Goal: Transaction & Acquisition: Purchase product/service

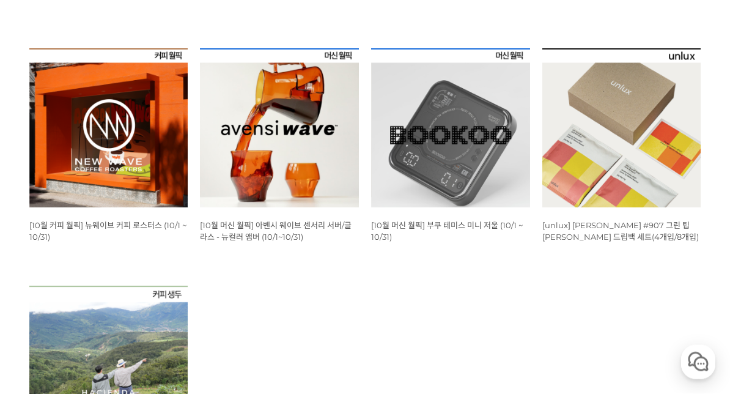
scroll to position [364, 0]
click at [59, 191] on img at bounding box center [108, 127] width 159 height 159
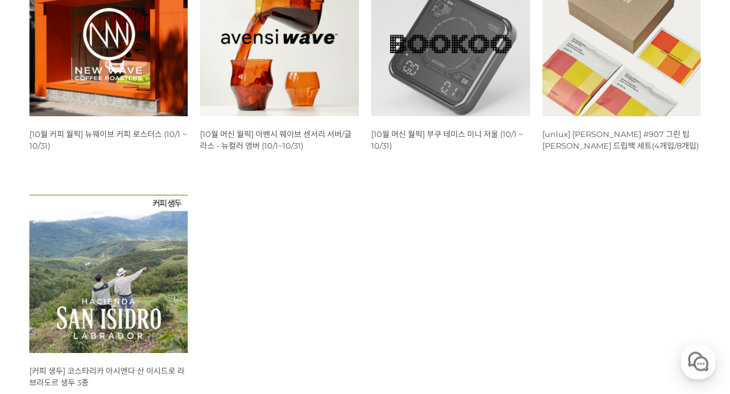
scroll to position [455, 0]
click at [262, 113] on img at bounding box center [279, 36] width 159 height 159
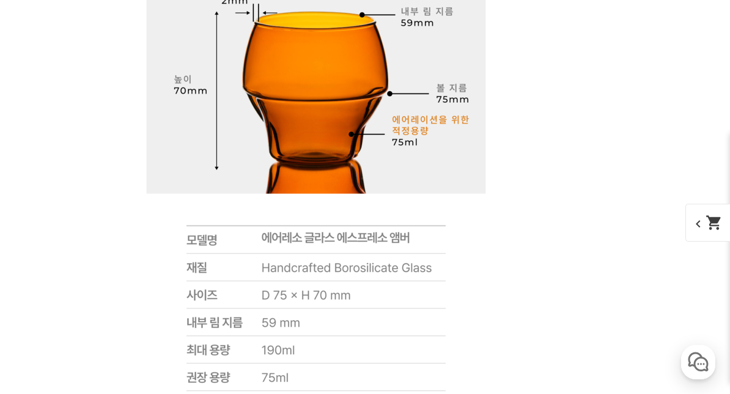
scroll to position [8544, 0]
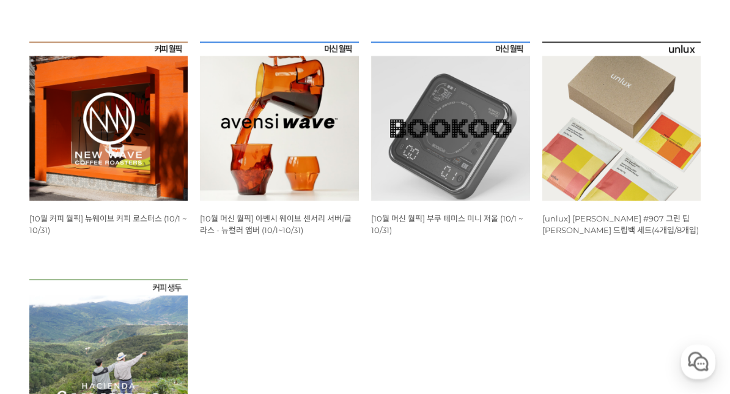
scroll to position [371, 0]
click at [96, 165] on img at bounding box center [108, 121] width 159 height 159
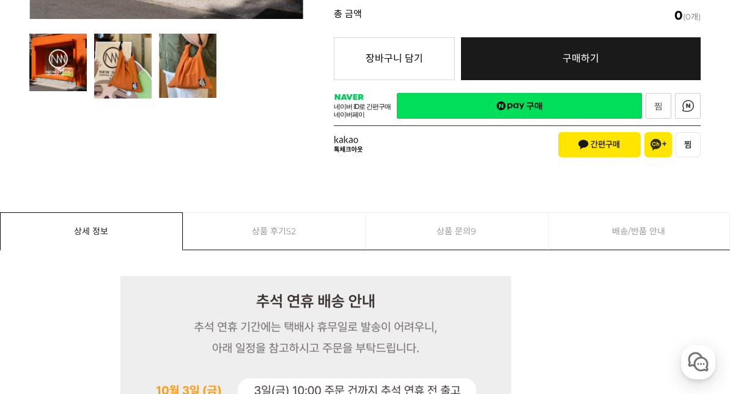
click at [116, 78] on img at bounding box center [122, 66] width 57 height 65
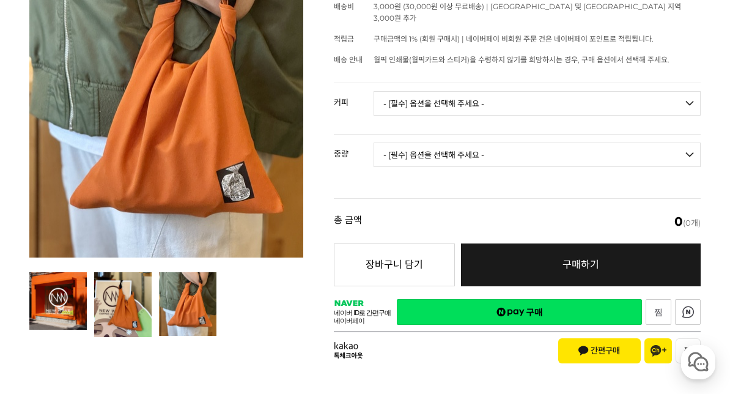
click at [198, 306] on img at bounding box center [187, 304] width 57 height 64
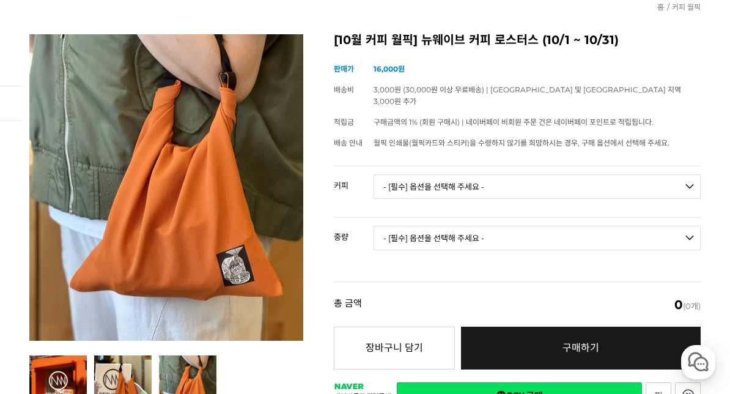
scroll to position [130, 0]
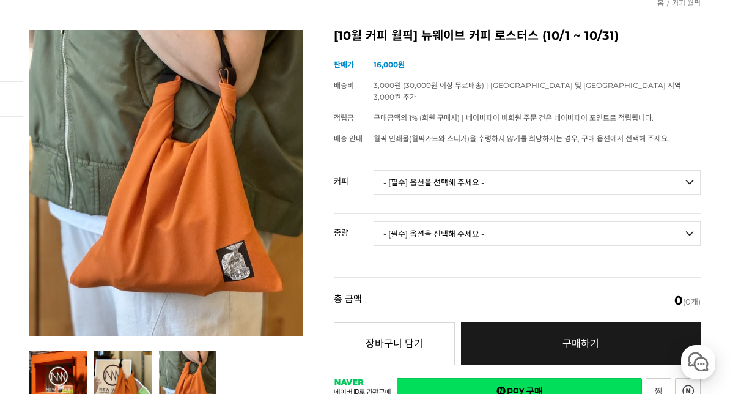
click at [481, 170] on select "- [필수] 옵션을 선택해 주세요 - ------------------- 언스페셜티 분쇄도 가이드 종이 받기 (주문 1건당 최대 1개 제공) …" at bounding box center [537, 182] width 327 height 24
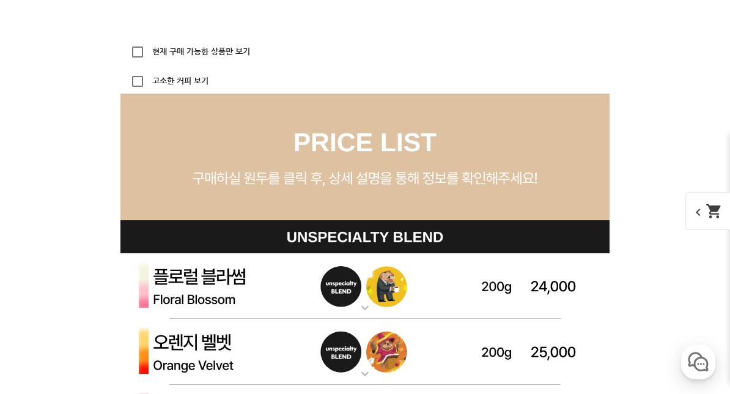
scroll to position [2834, 0]
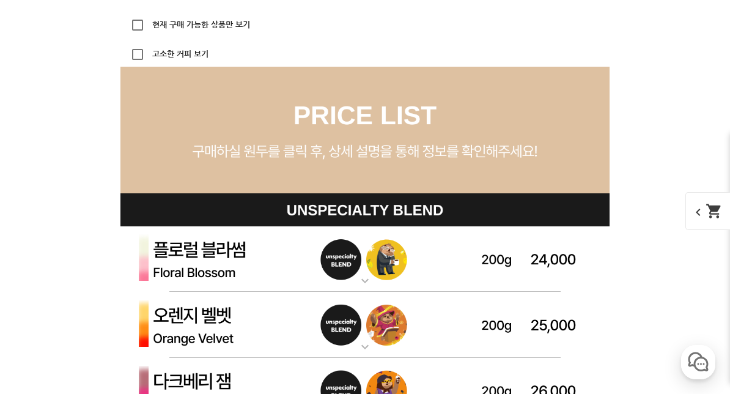
click at [184, 21] on label "현재 구매 가능한 상품만 보기" at bounding box center [200, 25] width 100 height 8
click at [150, 20] on input "현재 구매 가능한 상품만 보기" at bounding box center [137, 25] width 24 height 24
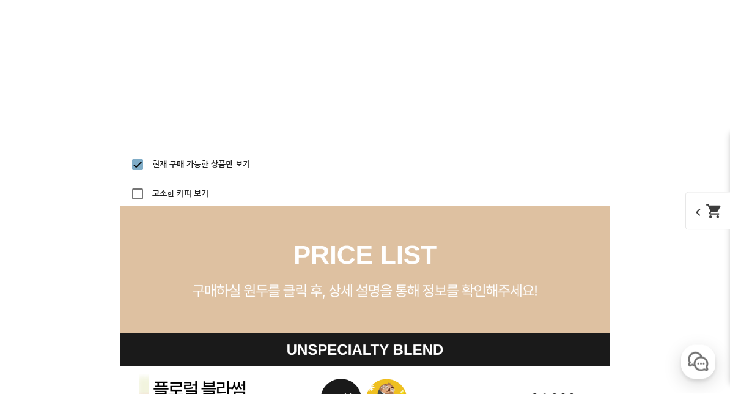
click at [167, 161] on label "현재 구매 가능한 상품만 보기" at bounding box center [200, 165] width 100 height 8
click at [150, 160] on input "현재 구매 가능한 상품만 보기" at bounding box center [137, 165] width 24 height 24
checkbox input "false"
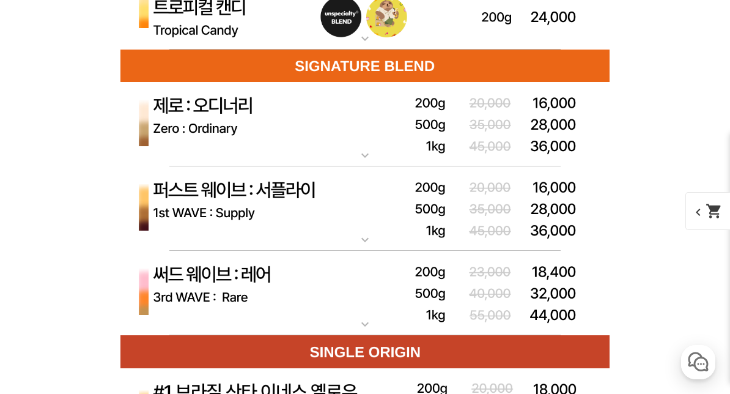
scroll to position [3282, 0]
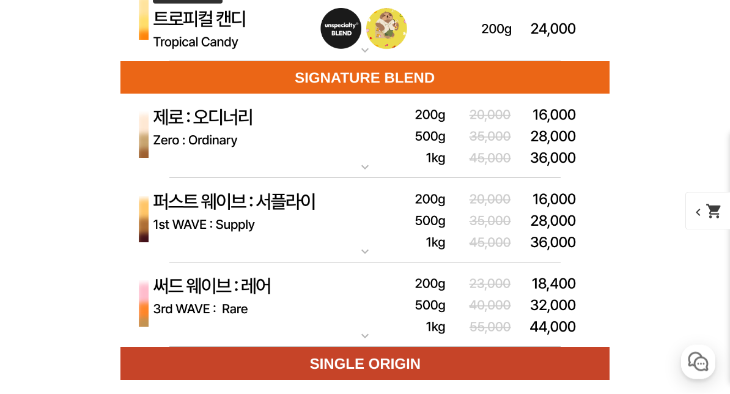
click at [367, 152] on img at bounding box center [364, 136] width 489 height 85
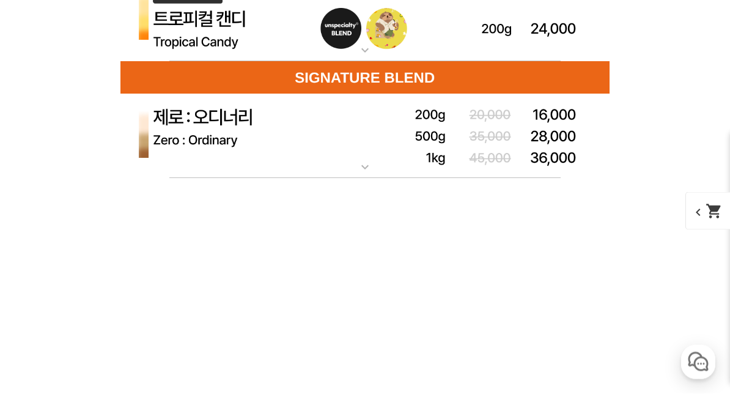
scroll to position [3282, 0]
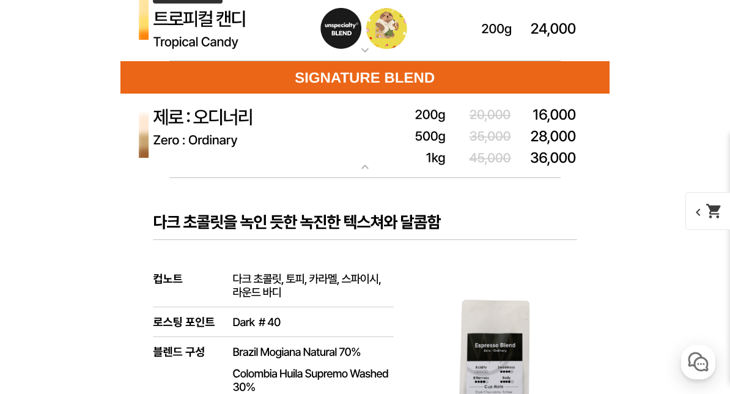
click at [375, 160] on img at bounding box center [364, 136] width 489 height 85
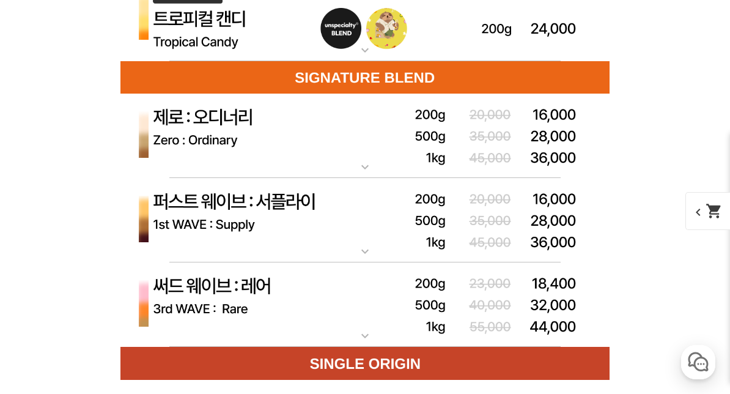
click at [358, 244] on img at bounding box center [364, 220] width 489 height 85
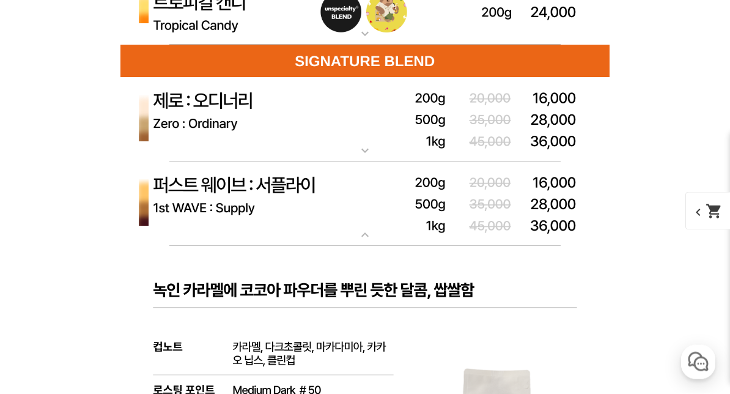
scroll to position [3296, 0]
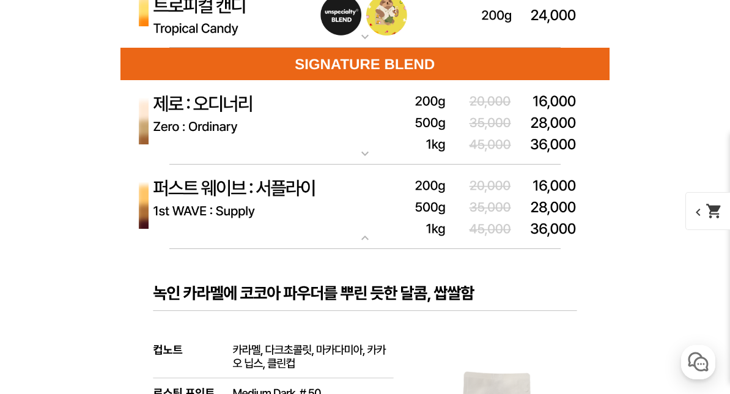
click at [372, 226] on img at bounding box center [364, 207] width 489 height 85
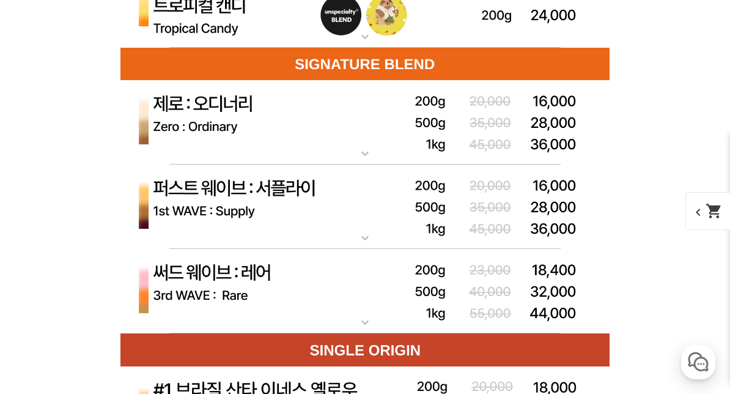
click at [363, 315] on img at bounding box center [364, 291] width 489 height 85
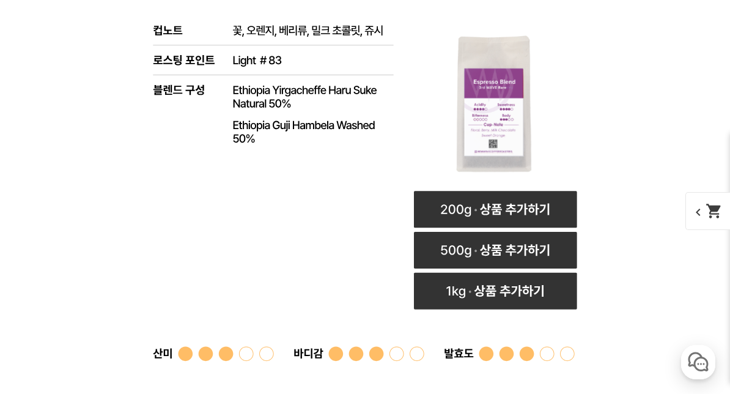
scroll to position [3681, 0]
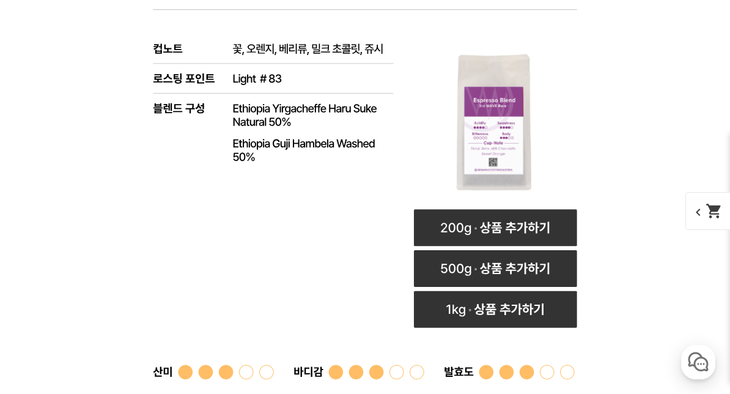
click at [481, 303] on rect at bounding box center [495, 309] width 163 height 37
select select "써드 웨이브 : 레어 (하우스 블렌드)"
select select "1kg"
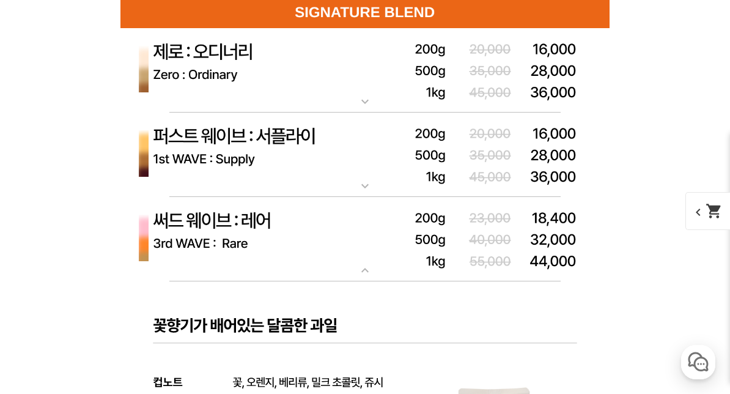
scroll to position [3347, 0]
click at [363, 168] on img at bounding box center [364, 155] width 489 height 85
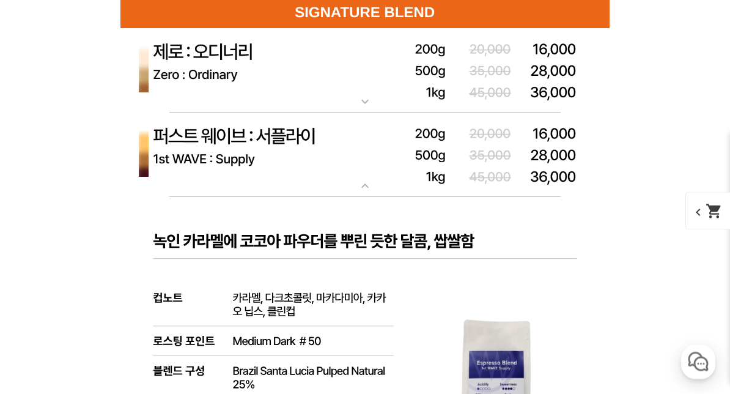
scroll to position [3348, 0]
click at [358, 91] on img at bounding box center [364, 70] width 489 height 85
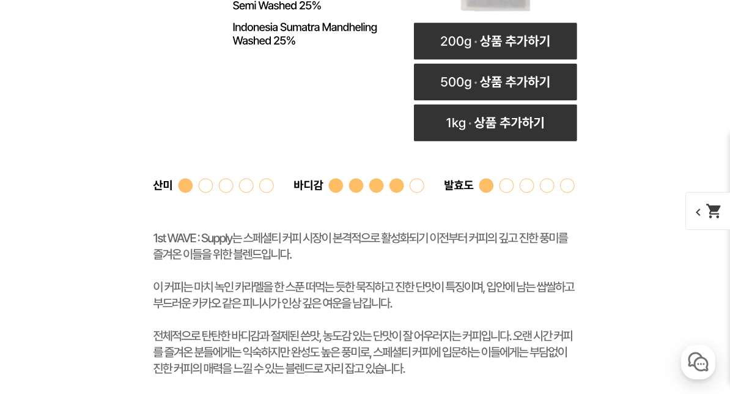
scroll to position [4468, 0]
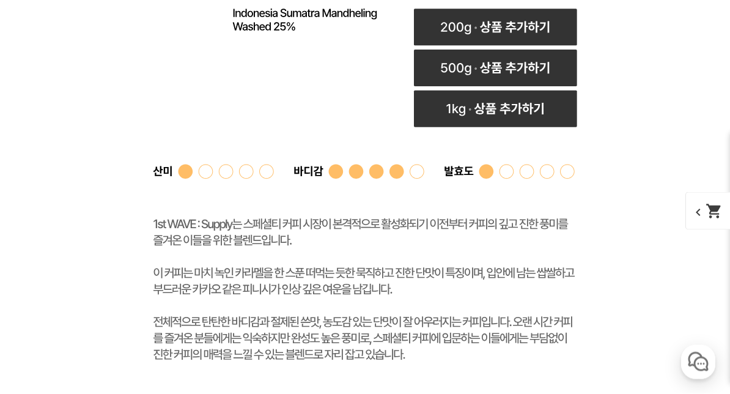
click at [464, 332] on rect at bounding box center [364, 72] width 489 height 648
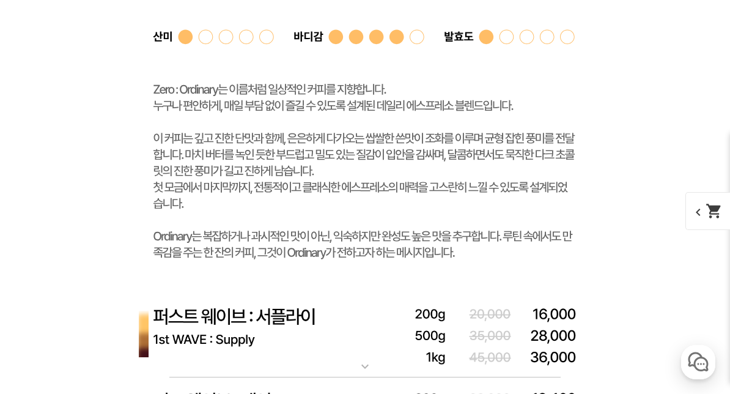
scroll to position [3847, 0]
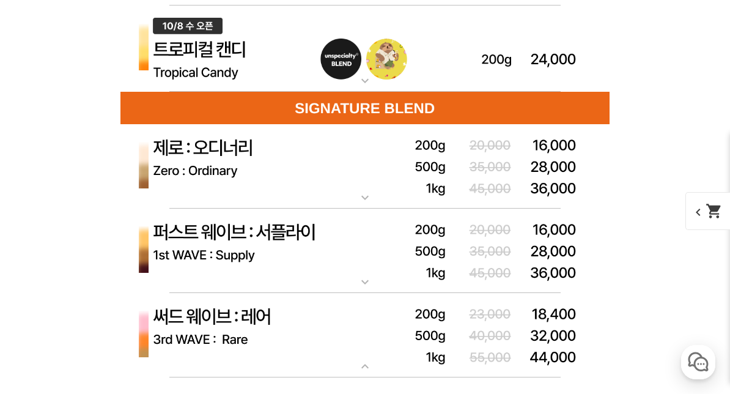
scroll to position [3256, 0]
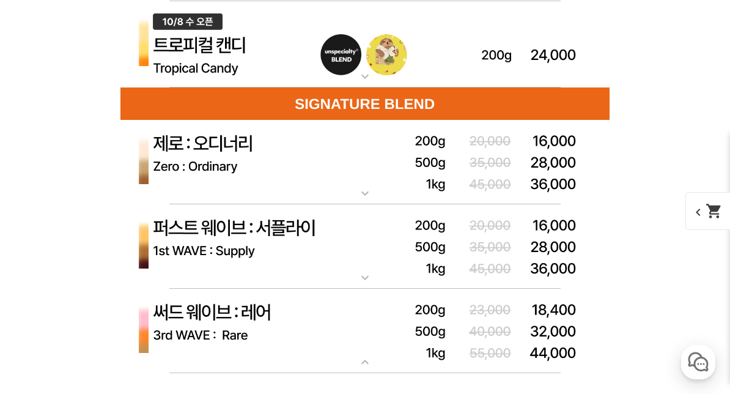
click at [546, 163] on img at bounding box center [364, 162] width 489 height 85
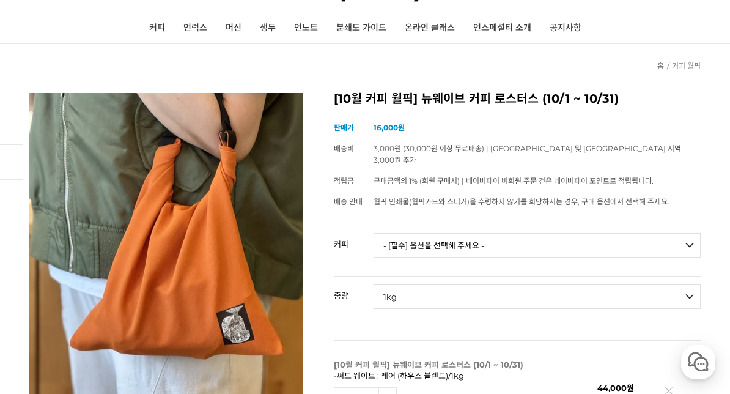
scroll to position [92, 0]
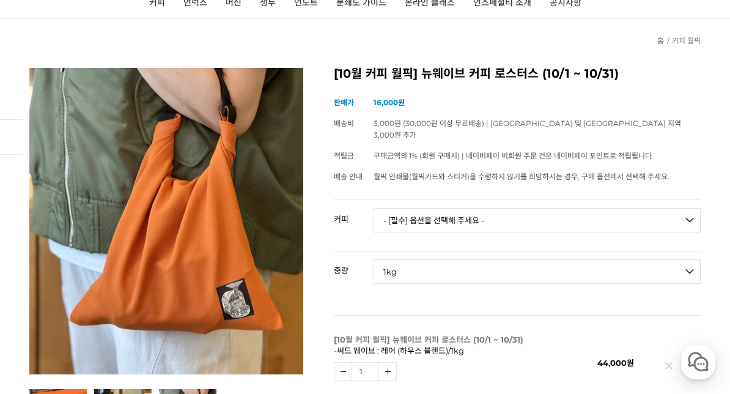
click at [539, 208] on select "- [필수] 옵션을 선택해 주세요 - ------------------- 언스페셜티 분쇄도 가이드 종이 받기 (주문 1건당 최대 1개 제공) …" at bounding box center [537, 220] width 327 height 24
select select "제로 : 올디너리 (하우스 블렌드)"
click at [578, 262] on select "- [필수] 옵션을 선택해 주세요 - ------------------- 200g 500g 1kg" at bounding box center [537, 271] width 327 height 24
click at [692, 259] on select "- [필수] 옵션을 선택해 주세요 - ------------------- 200g 500g 1kg" at bounding box center [537, 271] width 327 height 24
select select "1kg"
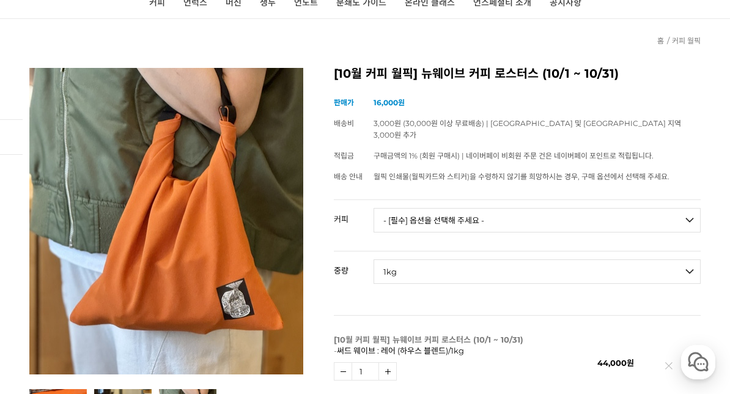
select select "*"
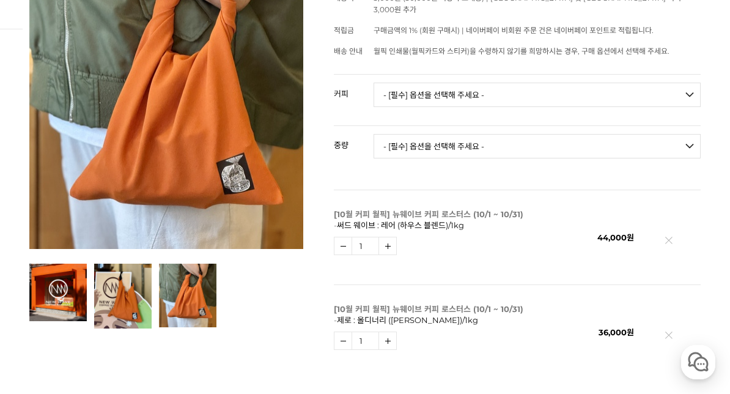
scroll to position [220, 0]
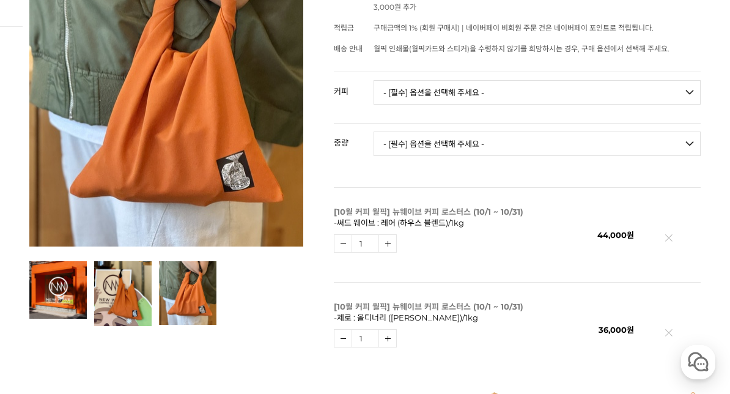
click at [668, 237] on img at bounding box center [669, 240] width 7 height 7
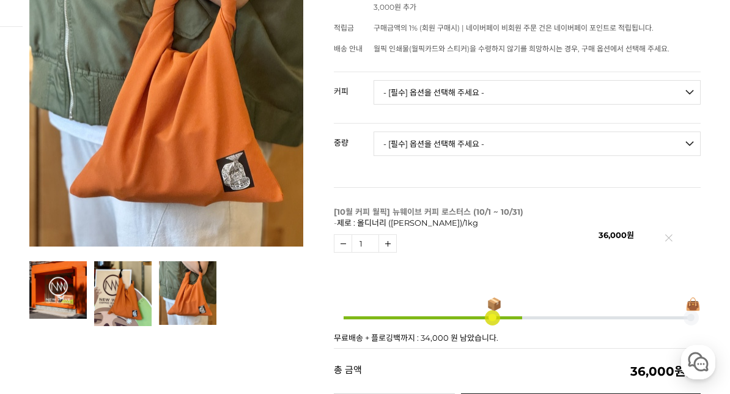
click at [673, 80] on select "- [필수] 옵션을 선택해 주세요 - ------------------- 언스페셜티 분쇄도 가이드 종이 받기 (주문 1건당 최대 1개 제공) …" at bounding box center [537, 92] width 327 height 24
select select "퍼스트 웨이브 : 서플라이 (하우스 블렌드)"
click at [621, 139] on select "- [필수] 옵션을 선택해 주세요 - ------------------- 200g 500g 1kg" at bounding box center [537, 143] width 327 height 24
select select "500g"
select select "*"
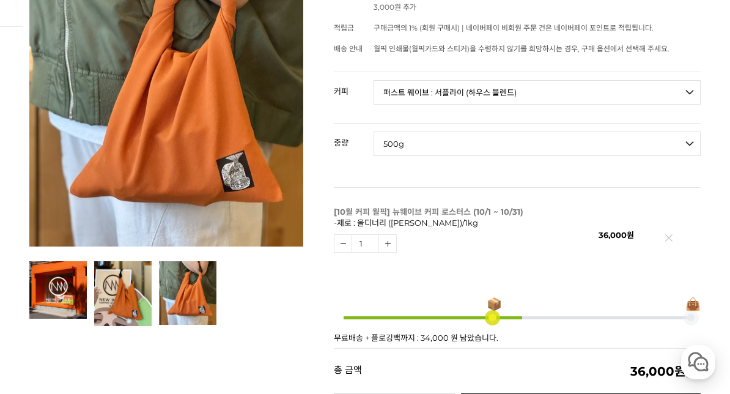
select select "*"
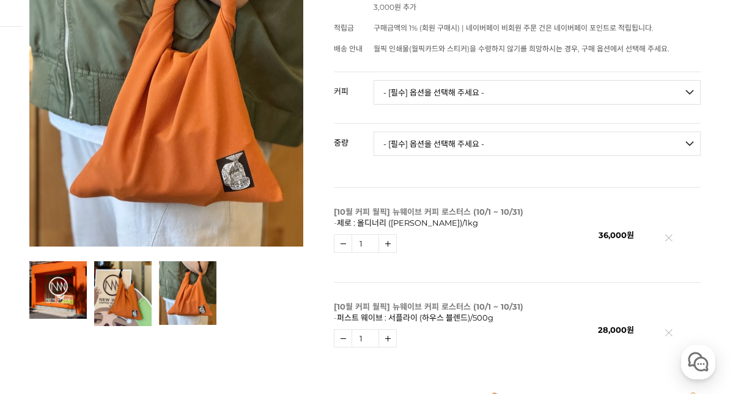
click at [523, 131] on select "- [필수] 옵션을 선택해 주세요 - ------------------- 200g 500g 1kg" at bounding box center [537, 143] width 327 height 24
click at [681, 80] on select "- [필수] 옵션을 선택해 주세요 - ------------------- 언스페셜티 분쇄도 가이드 종이 받기 (주문 1건당 최대 1개 제공) …" at bounding box center [537, 92] width 327 height 24
click at [679, 80] on select "- [필수] 옵션을 선택해 주세요 - ------------------- 언스페셜티 분쇄도 가이드 종이 받기 (주문 1건당 최대 1개 제공) …" at bounding box center [537, 92] width 327 height 24
select select "퍼스트 웨이브 : 서플라이 (하우스 블렌드)"
click at [571, 80] on select "- [필수] 옵션을 선택해 주세요 - ------------------- 언스페셜티 분쇄도 가이드 종이 받기 (주문 1건당 최대 1개 제공) …" at bounding box center [537, 92] width 327 height 24
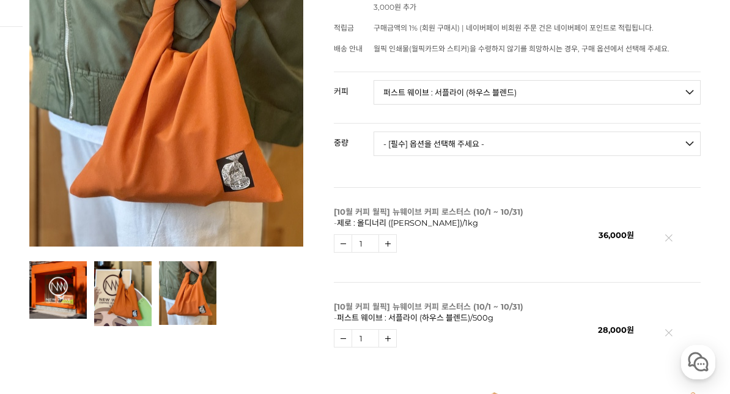
click at [680, 131] on select "- [필수] 옵션을 선택해 주세요 - ------------------- 200g 500g 1kg" at bounding box center [537, 143] width 327 height 24
select select "1kg"
select select "*"
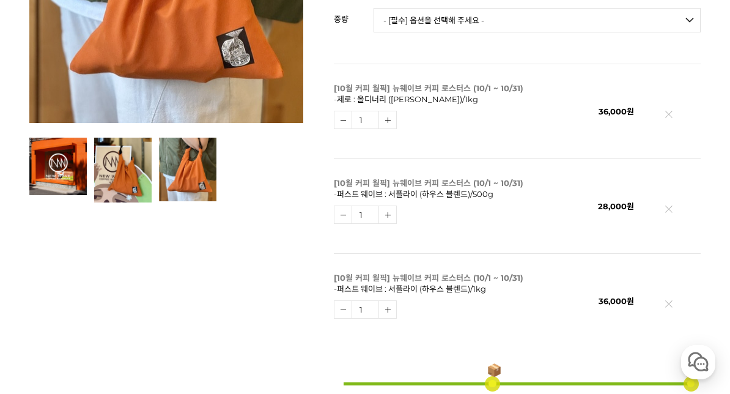
scroll to position [338, 0]
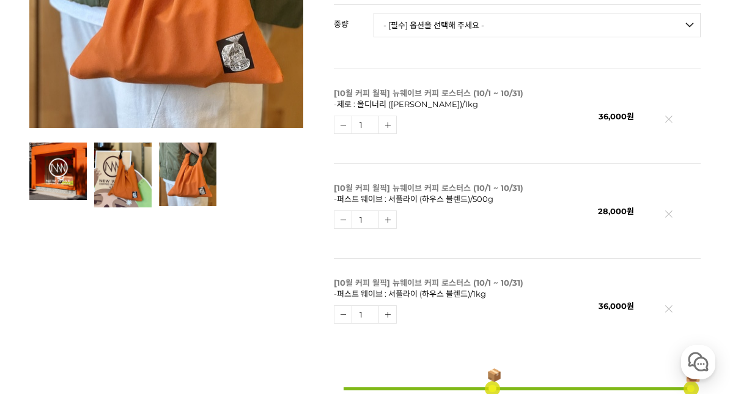
click at [672, 210] on link at bounding box center [668, 213] width 7 height 7
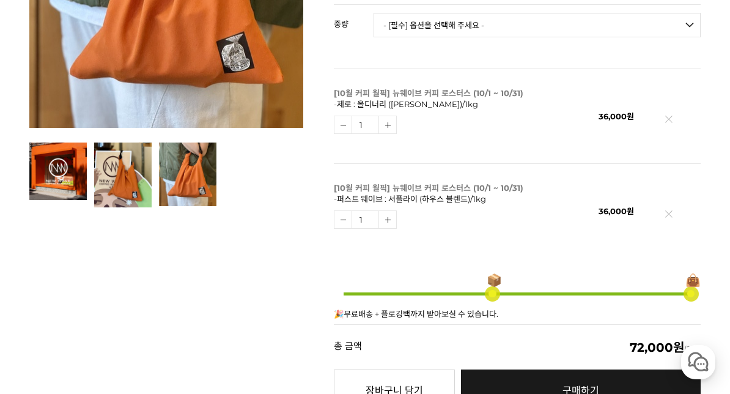
click at [659, 199] on td at bounding box center [667, 210] width 67 height 95
click at [653, 176] on td at bounding box center [667, 210] width 67 height 95
click at [671, 116] on link at bounding box center [668, 119] width 7 height 7
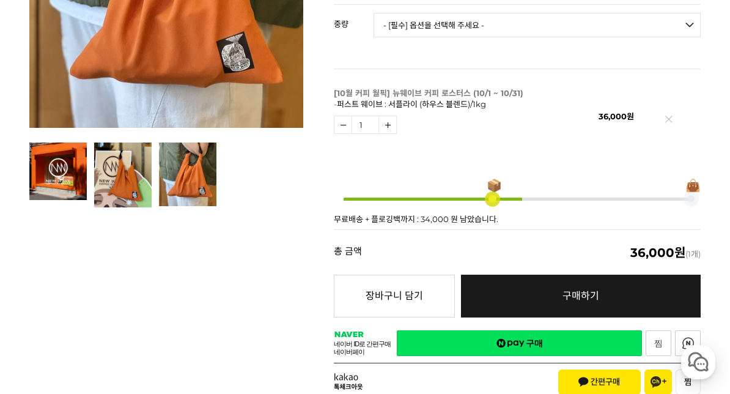
click at [670, 119] on img at bounding box center [669, 122] width 7 height 7
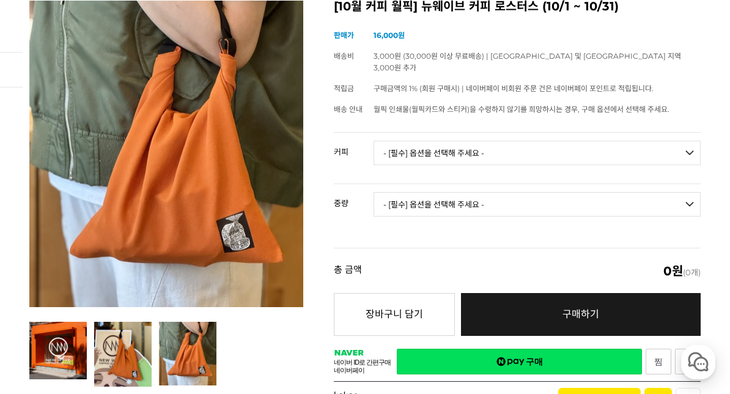
scroll to position [160, 0]
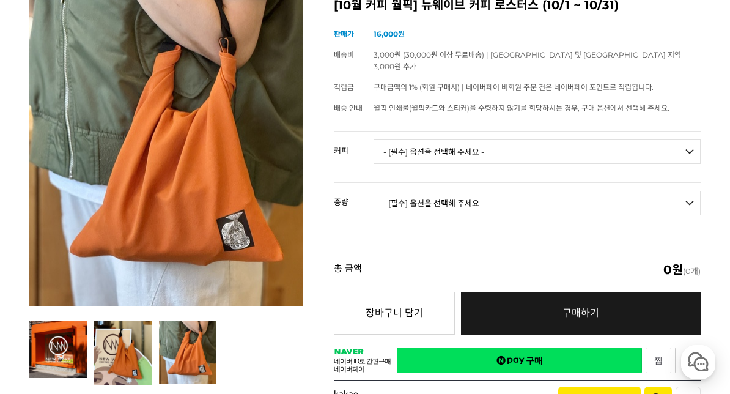
click at [564, 139] on select "- [필수] 옵션을 선택해 주세요 - ------------------- 언스페셜티 분쇄도 가이드 종이 받기 (주문 1건당 최대 1개 제공) …" at bounding box center [537, 151] width 327 height 24
select select "제로 : 올디너리 (하우스 블렌드)"
click at [469, 191] on select "- [필수] 옵션을 선택해 주세요 - ------------------- 200g 500g 1kg" at bounding box center [537, 203] width 327 height 24
click at [690, 191] on select "- [필수] 옵션을 선택해 주세요 - ------------------- 200g 500g 1kg" at bounding box center [537, 203] width 327 height 24
select select "500g"
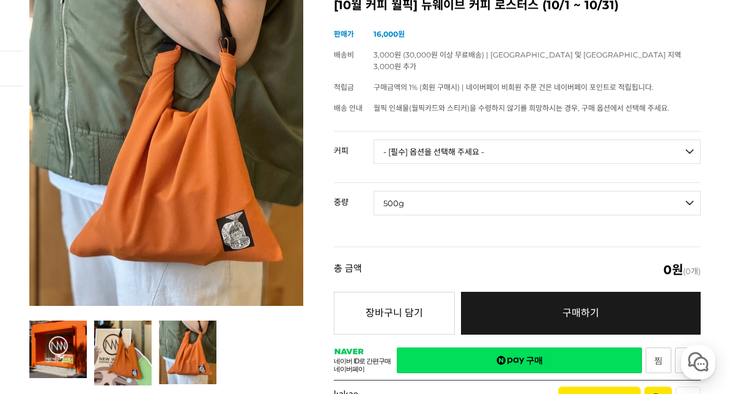
select select "*"
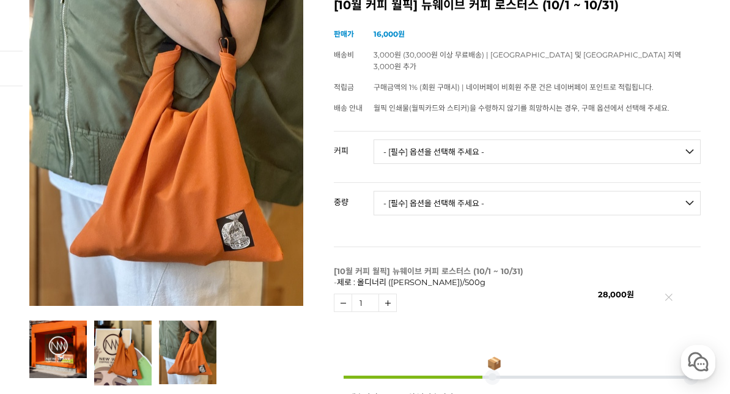
click at [575, 139] on select "- [필수] 옵션을 선택해 주세요 - ------------------- 언스페셜티 분쇄도 가이드 종이 받기 (주문 1건당 최대 1개 제공) …" at bounding box center [537, 151] width 327 height 24
click at [651, 139] on select "- [필수] 옵션을 선택해 주세요 - ------------------- 언스페셜티 분쇄도 가이드 종이 받기 (주문 1건당 최대 1개 제공) …" at bounding box center [537, 151] width 327 height 24
select select "제로 : 올디너리 (하우스 블렌드)"
click at [612, 183] on td "- [필수] 옵션을 선택해 주세요 - ------------------- 200g 500g 1kg" at bounding box center [537, 208] width 327 height 51
click at [683, 191] on select "- [필수] 옵션을 선택해 주세요 - ------------------- 200g 500g 1kg" at bounding box center [537, 203] width 327 height 24
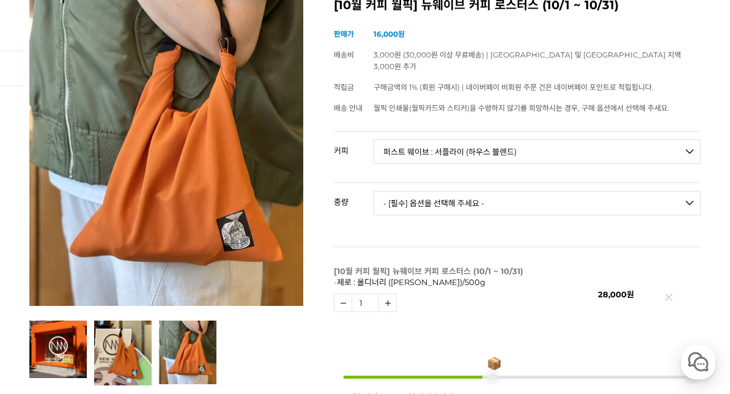
select select "1kg"
select select "*"
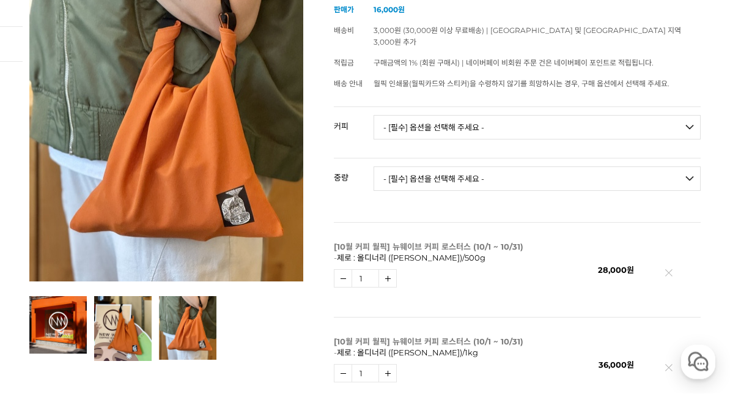
scroll to position [191, 0]
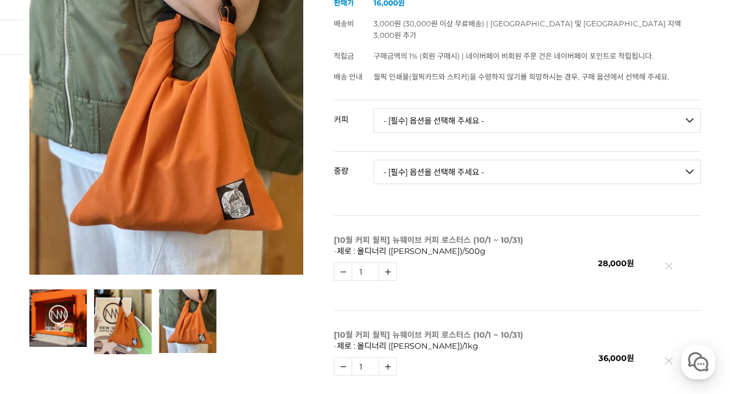
click at [667, 245] on td at bounding box center [667, 262] width 67 height 95
click at [671, 265] on img at bounding box center [669, 268] width 7 height 7
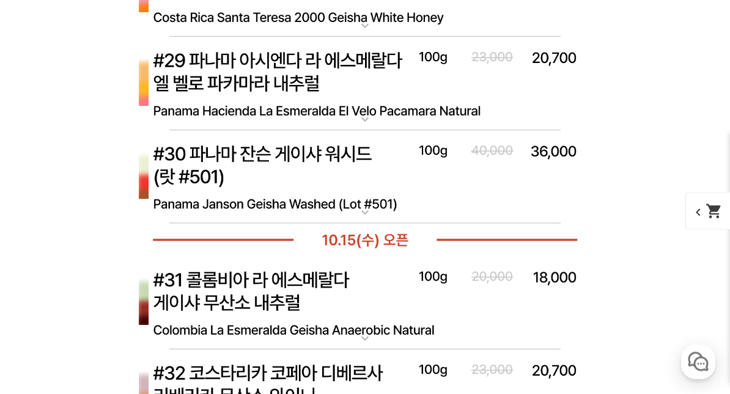
scroll to position [0, 0]
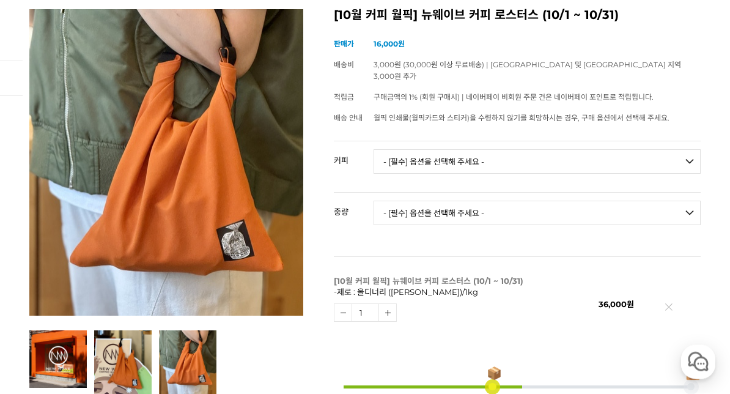
click at [596, 150] on select "- [필수] 옵션을 선택해 주세요 - ------------------- 언스페셜티 분쇄도 가이드 종이 받기 (주문 1건당 최대 1개 제공) …" at bounding box center [537, 162] width 327 height 24
select select "퍼스트 웨이브 : 서플라이 (하우스 블렌드)"
click at [605, 201] on select "- [필수] 옵션을 선택해 주세요 - ------------------- 200g 500g 1kg" at bounding box center [537, 213] width 327 height 24
select select "1kg"
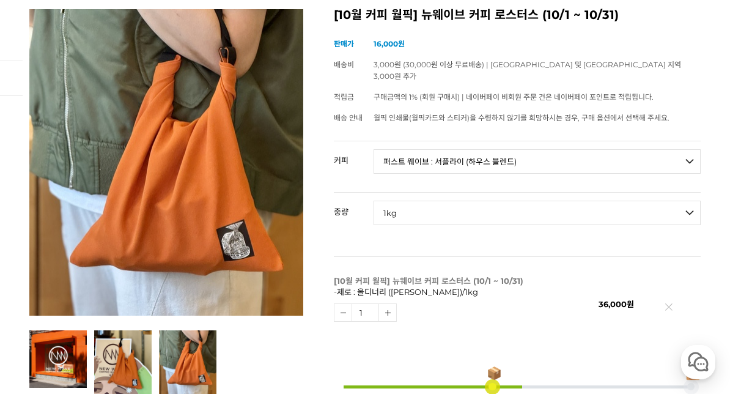
select select "*"
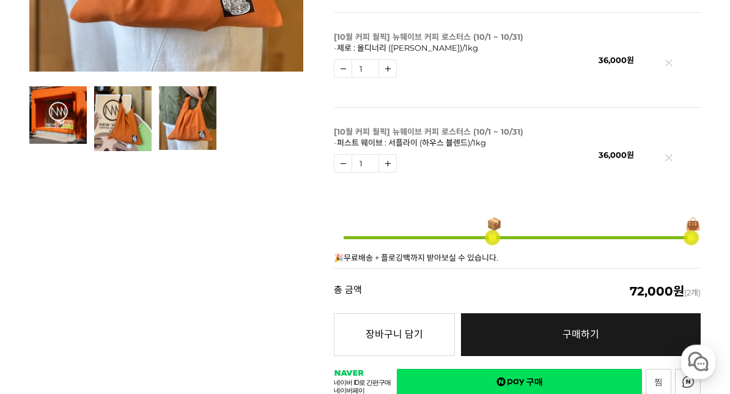
scroll to position [393, 0]
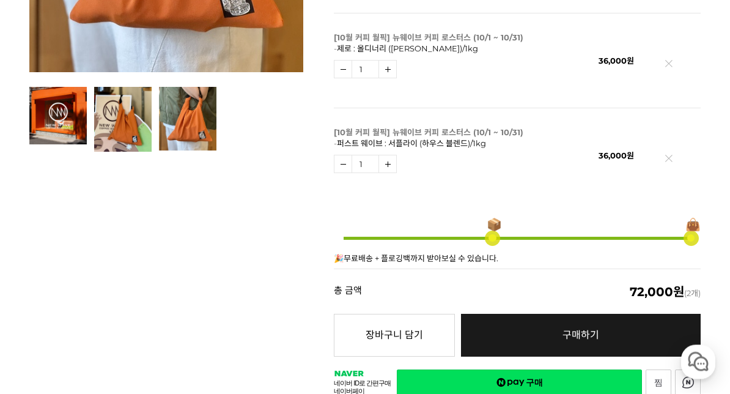
click at [509, 374] on span "네이버페이" at bounding box center [511, 383] width 28 height 24
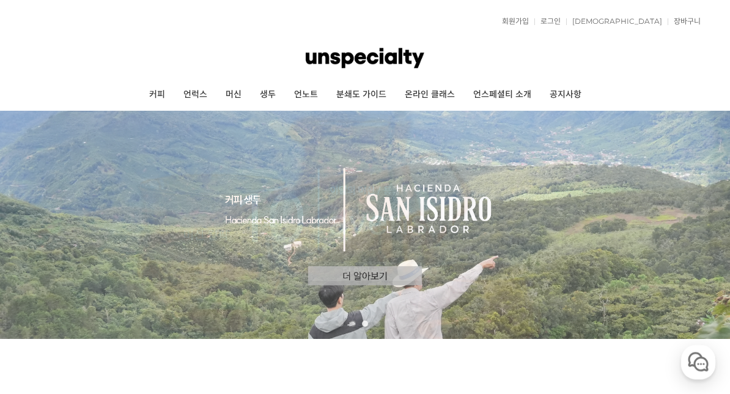
click at [199, 100] on link "언럭스" at bounding box center [195, 94] width 42 height 31
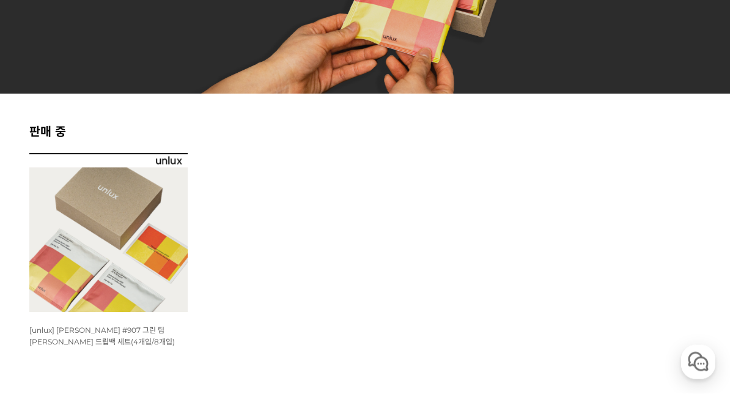
scroll to position [313, 0]
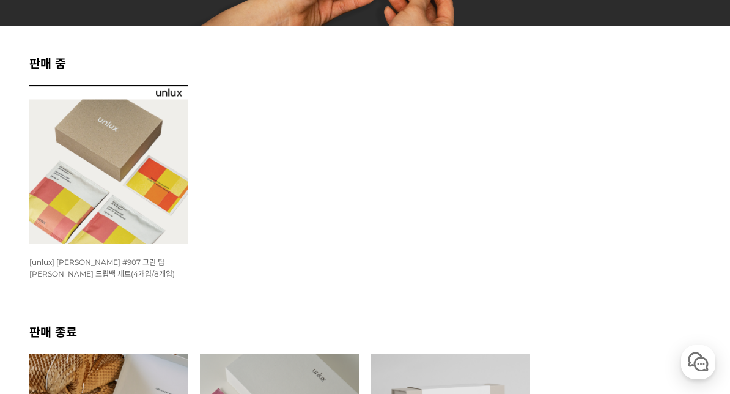
click at [306, 199] on ul "WISH ADD OPTION 상품명 : [unlux] [PERSON_NAME] #907 그린 팁 게이샤 워시드 드립백 세트(4개입/8개입) 판…" at bounding box center [365, 203] width 684 height 237
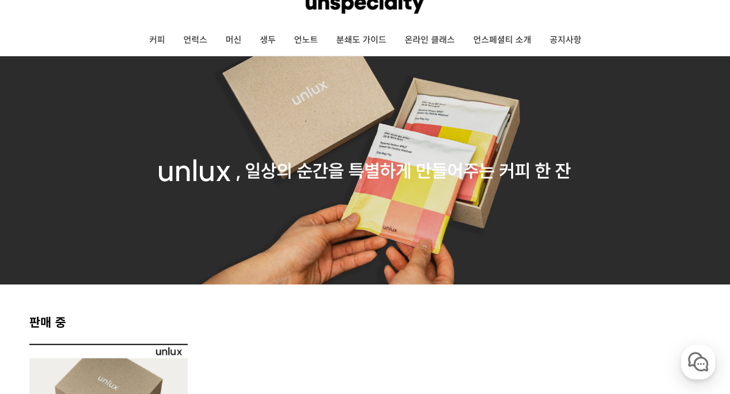
scroll to position [0, 0]
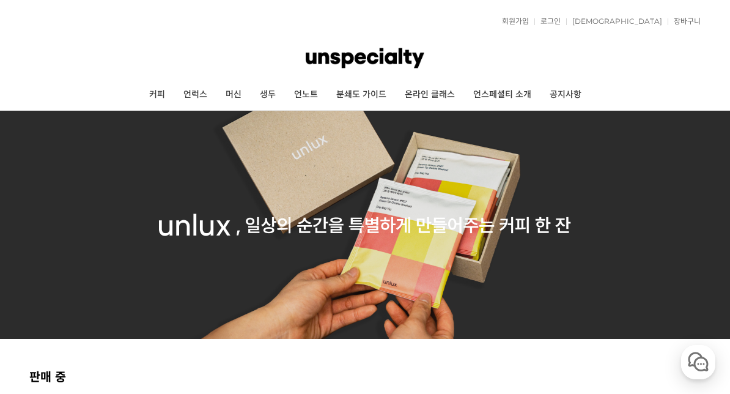
click at [234, 98] on link "머신" at bounding box center [233, 94] width 34 height 31
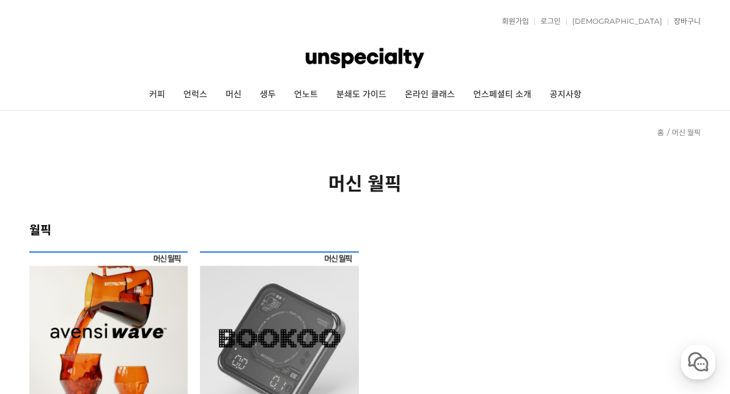
click at [328, 231] on h2 "월픽" at bounding box center [364, 229] width 671 height 18
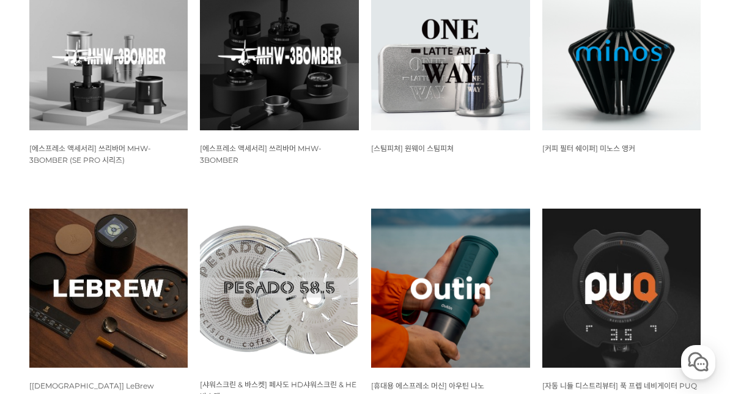
scroll to position [756, 0]
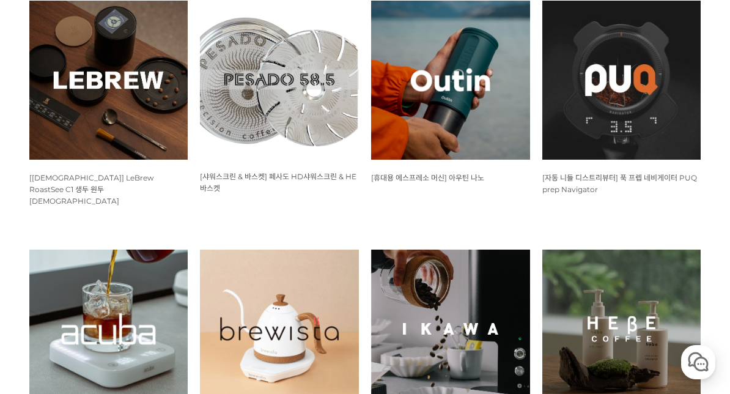
click at [70, 139] on img at bounding box center [108, 80] width 159 height 159
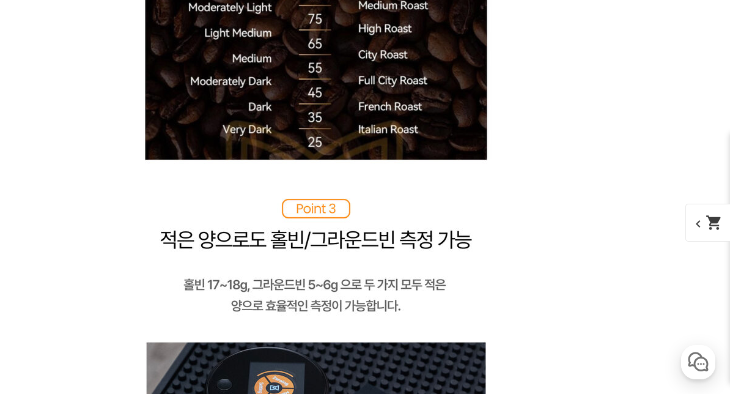
scroll to position [2805, 0]
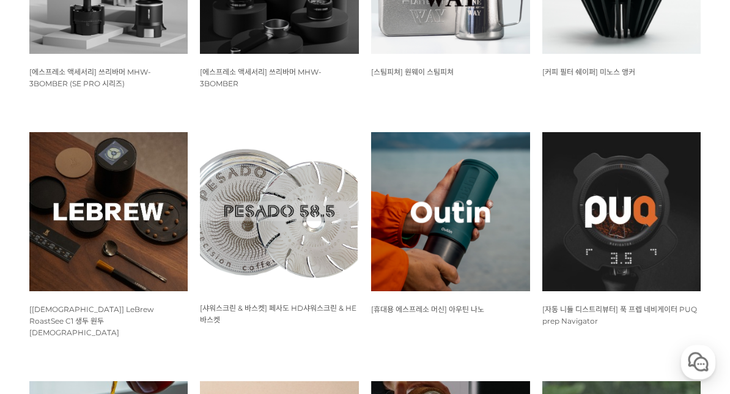
scroll to position [623, 0]
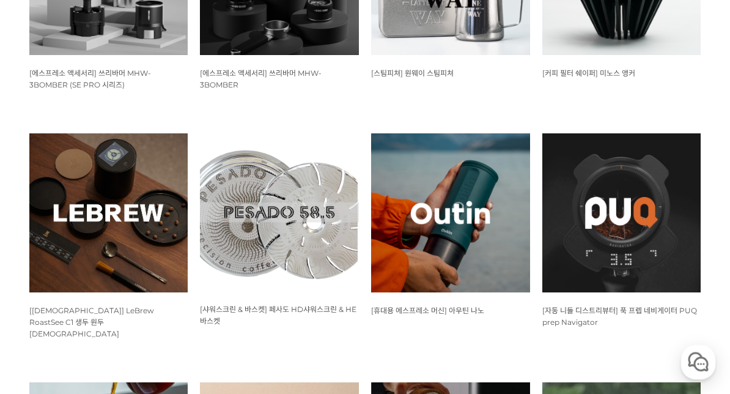
click at [503, 267] on img at bounding box center [450, 212] width 159 height 159
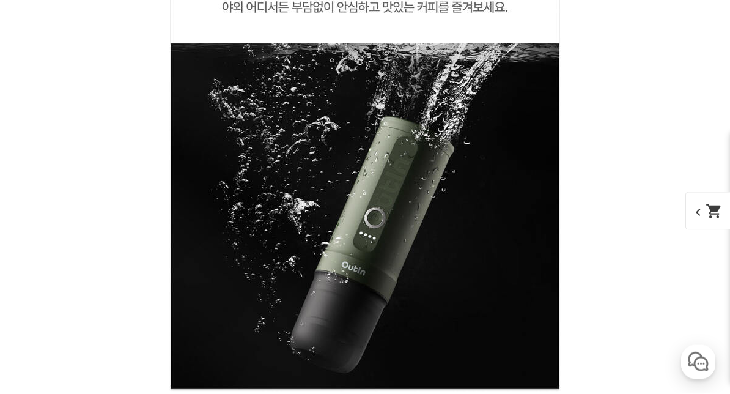
scroll to position [5999, 0]
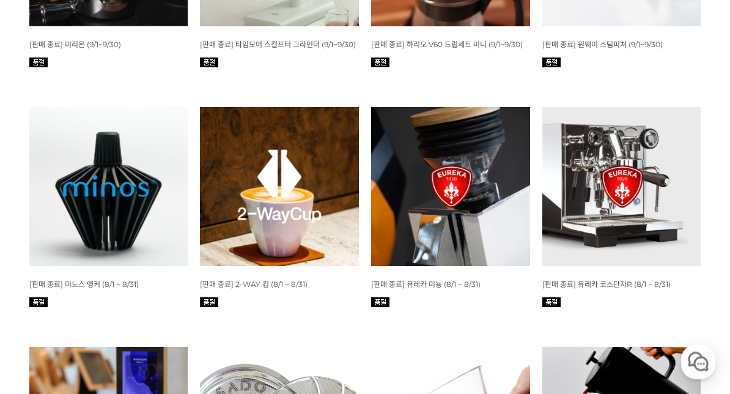
scroll to position [1878, 0]
